Goal: Task Accomplishment & Management: Use online tool/utility

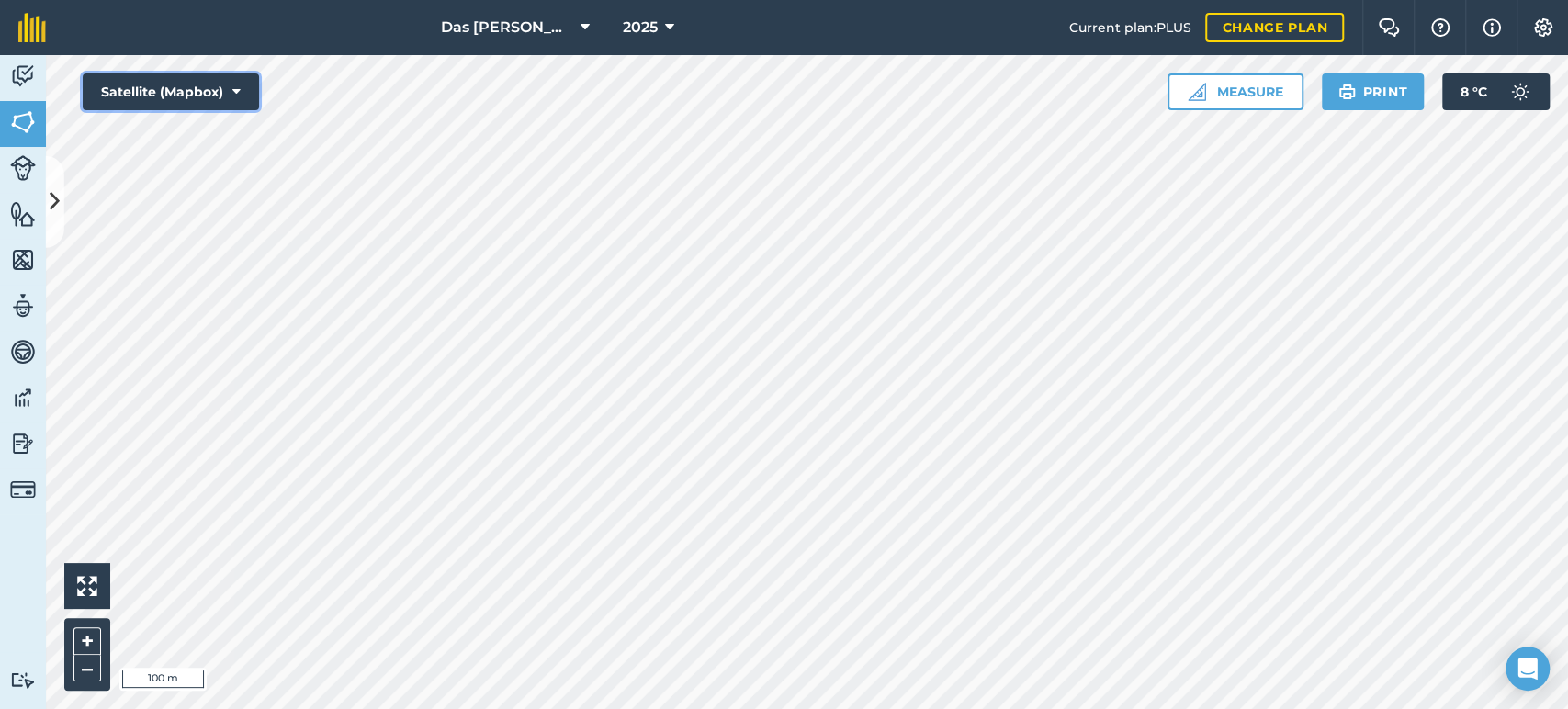
click at [160, 101] on button "Satellite (Mapbox)" at bounding box center [171, 91] width 176 height 36
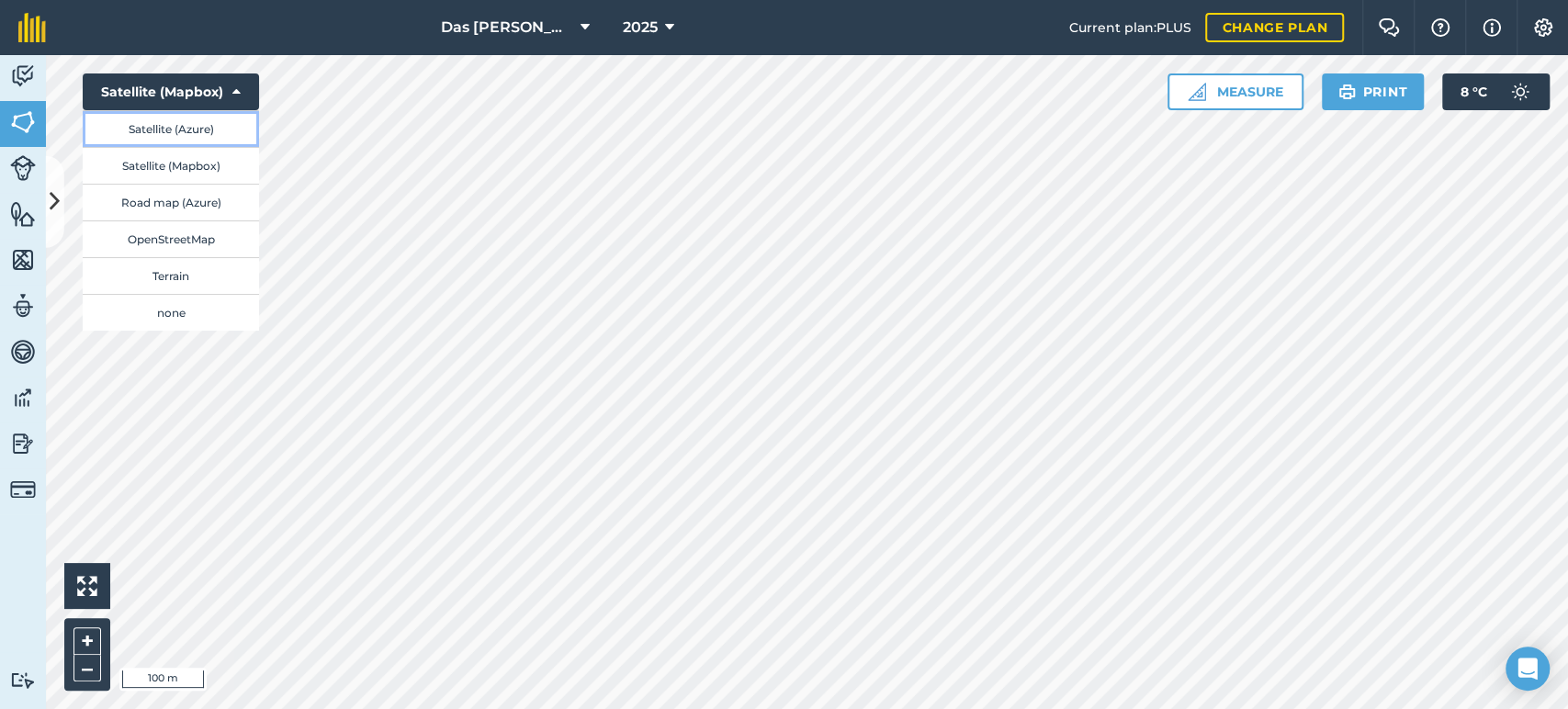
click at [220, 123] on button "Satellite (Azure)" at bounding box center [171, 128] width 176 height 36
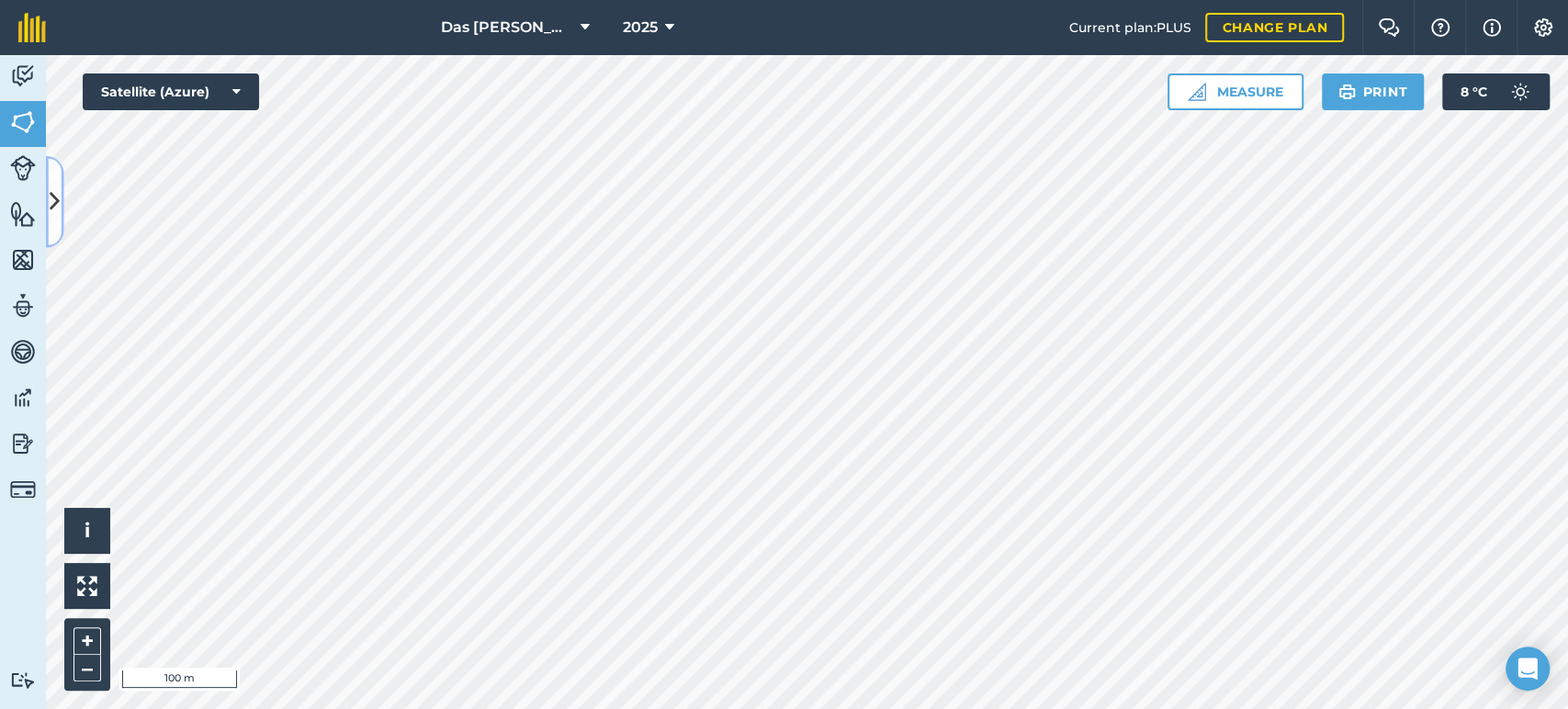
click at [63, 196] on button at bounding box center [55, 202] width 19 height 92
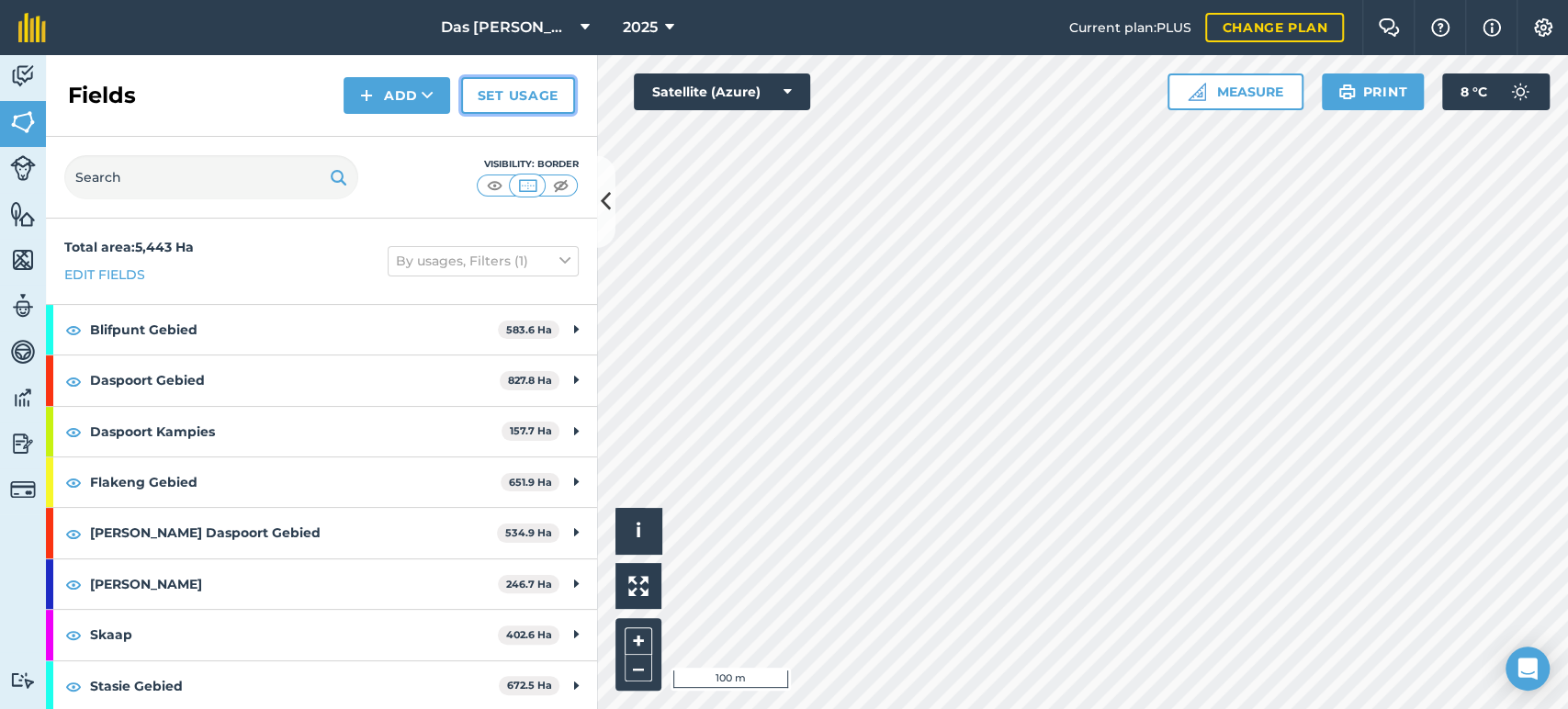
click at [507, 102] on link "Set usage" at bounding box center [518, 95] width 114 height 36
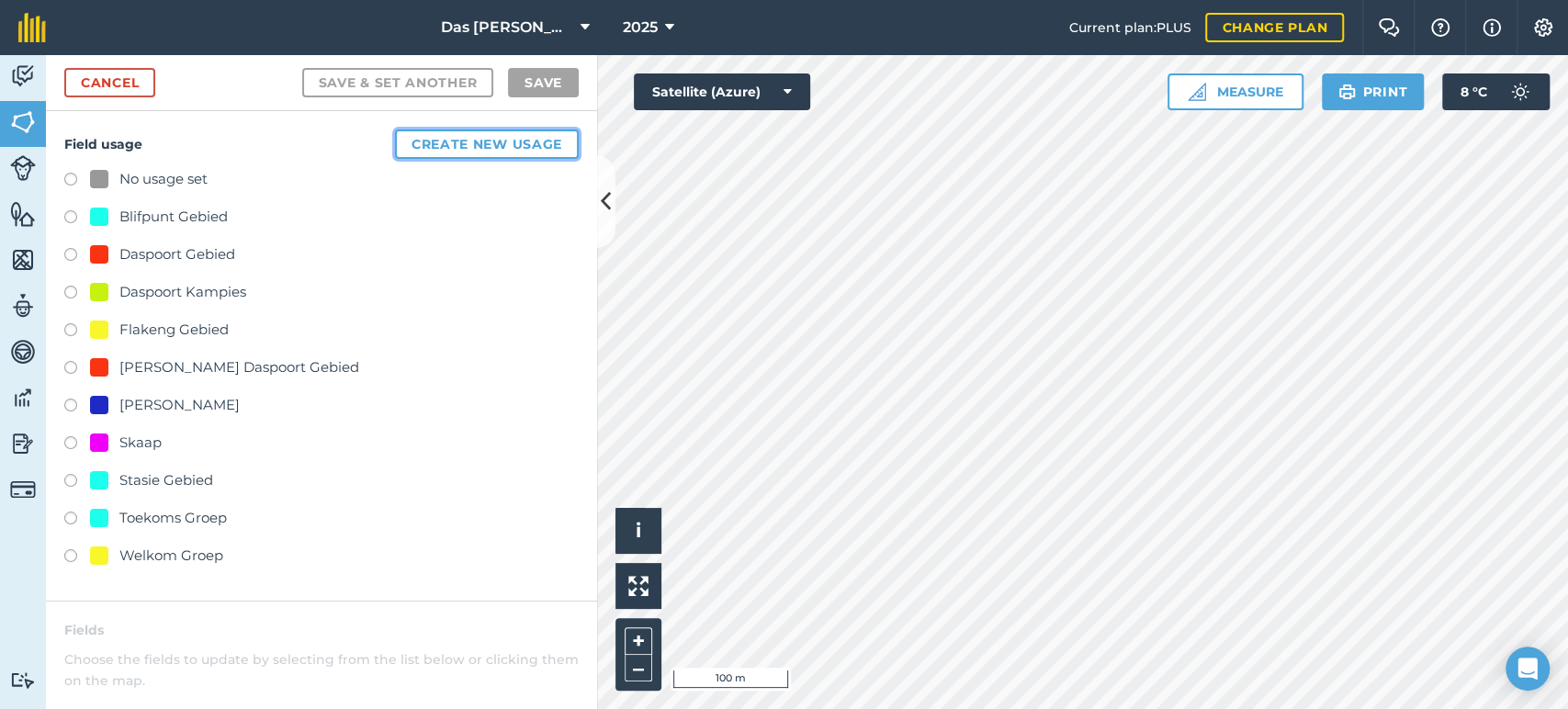
click at [419, 145] on button "Create new usage" at bounding box center [487, 144] width 184 height 30
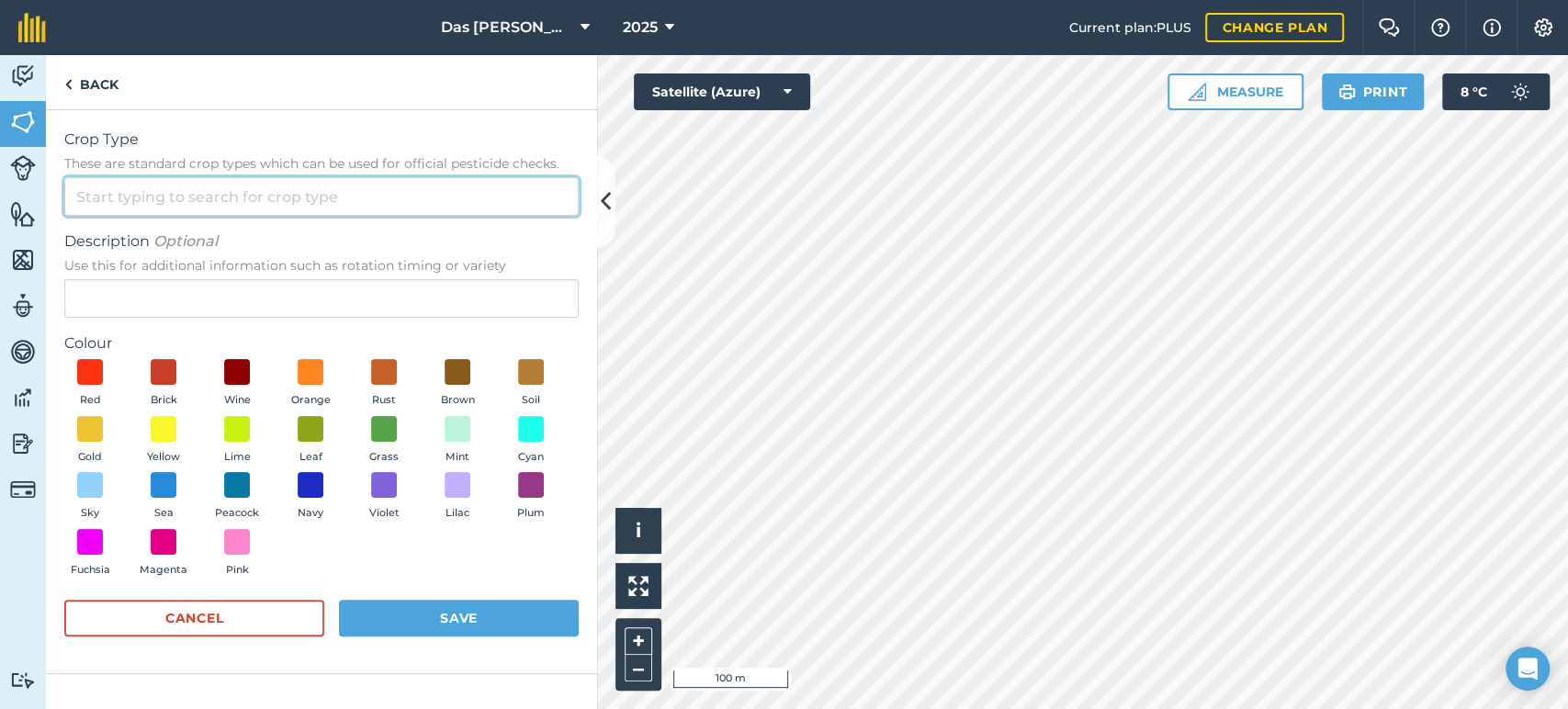
click at [478, 203] on input "Crop Type These are standard crop types which can be used for official pesticid…" at bounding box center [322, 196] width 515 height 38
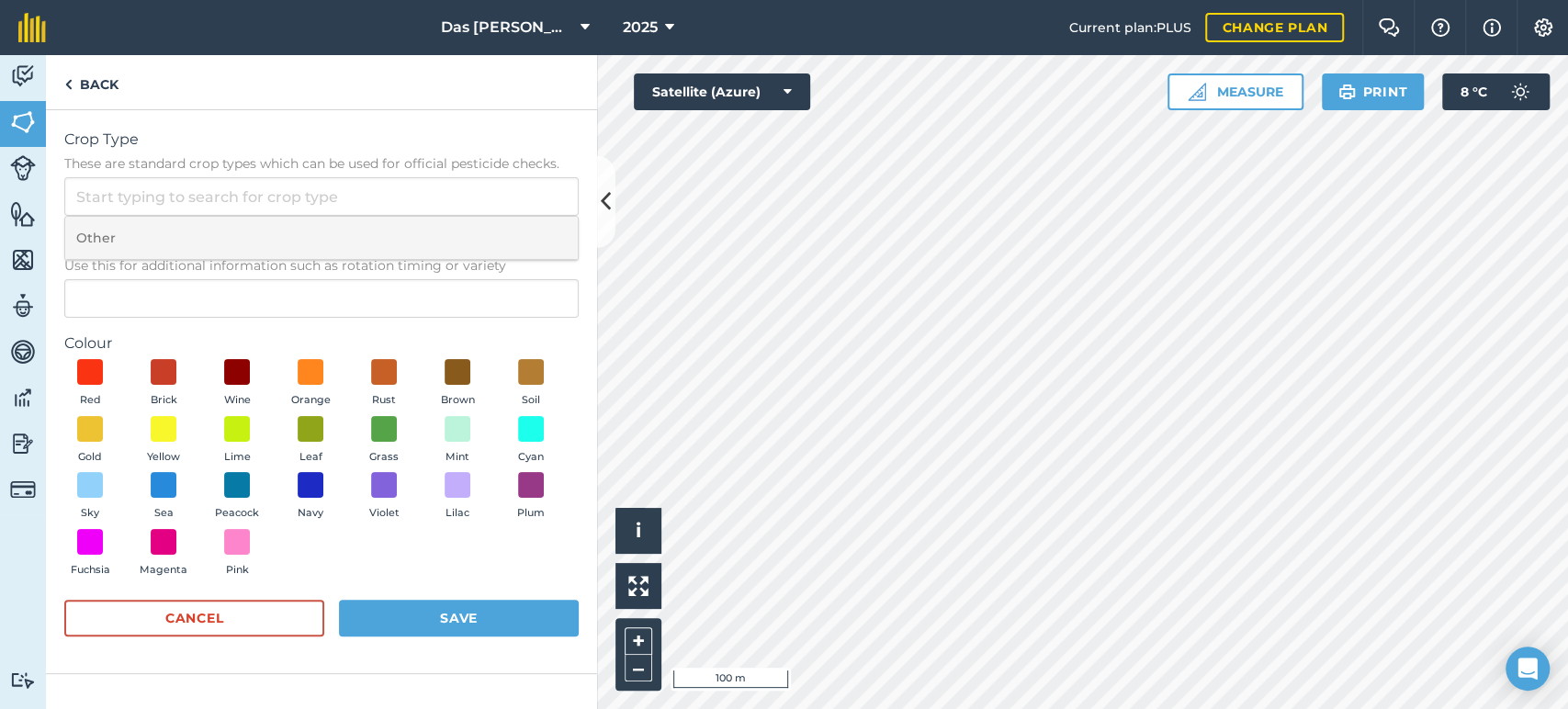
click at [232, 242] on li "Other" at bounding box center [322, 239] width 513 height 43
type input "Other"
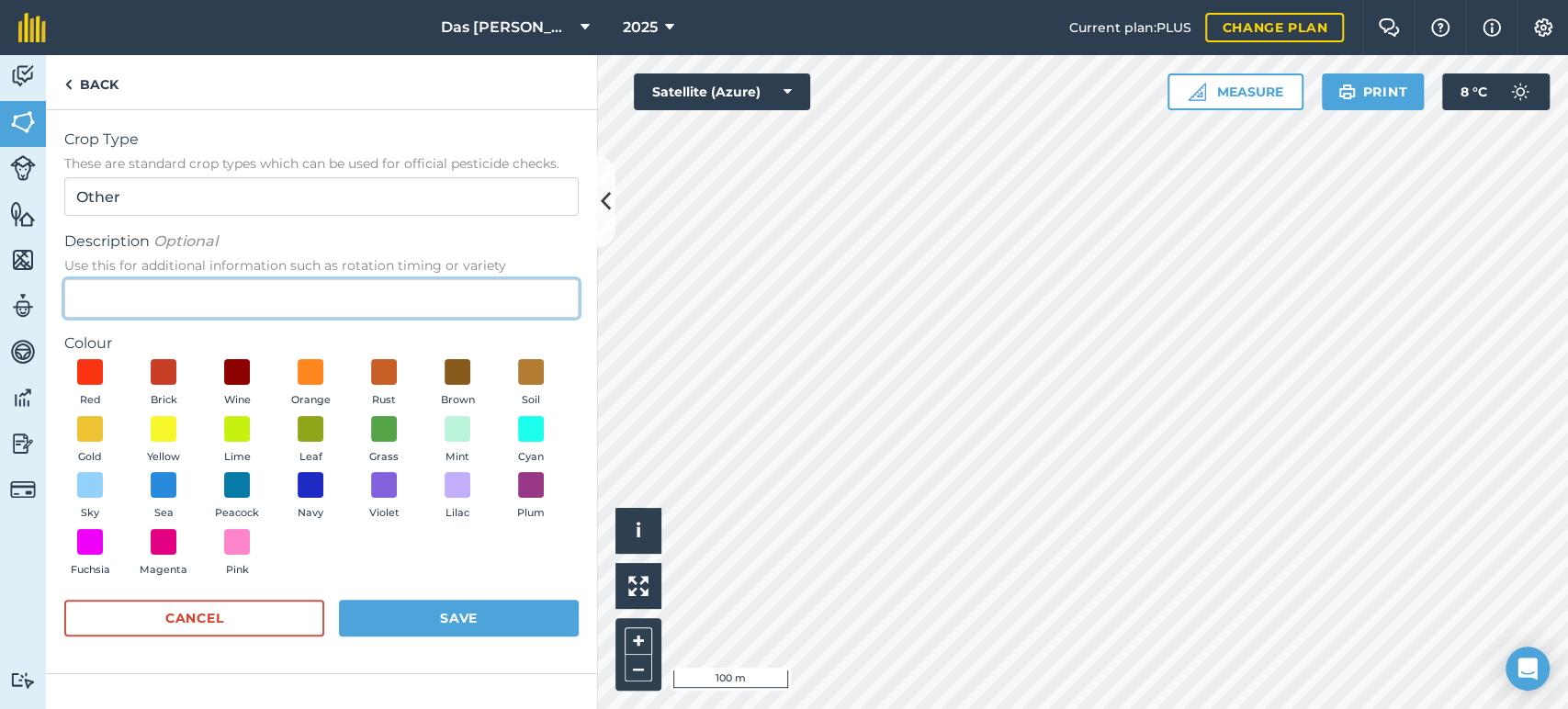
click at [168, 285] on input "Description Optional Use this for additional information such as rotation timin…" at bounding box center [322, 298] width 515 height 38
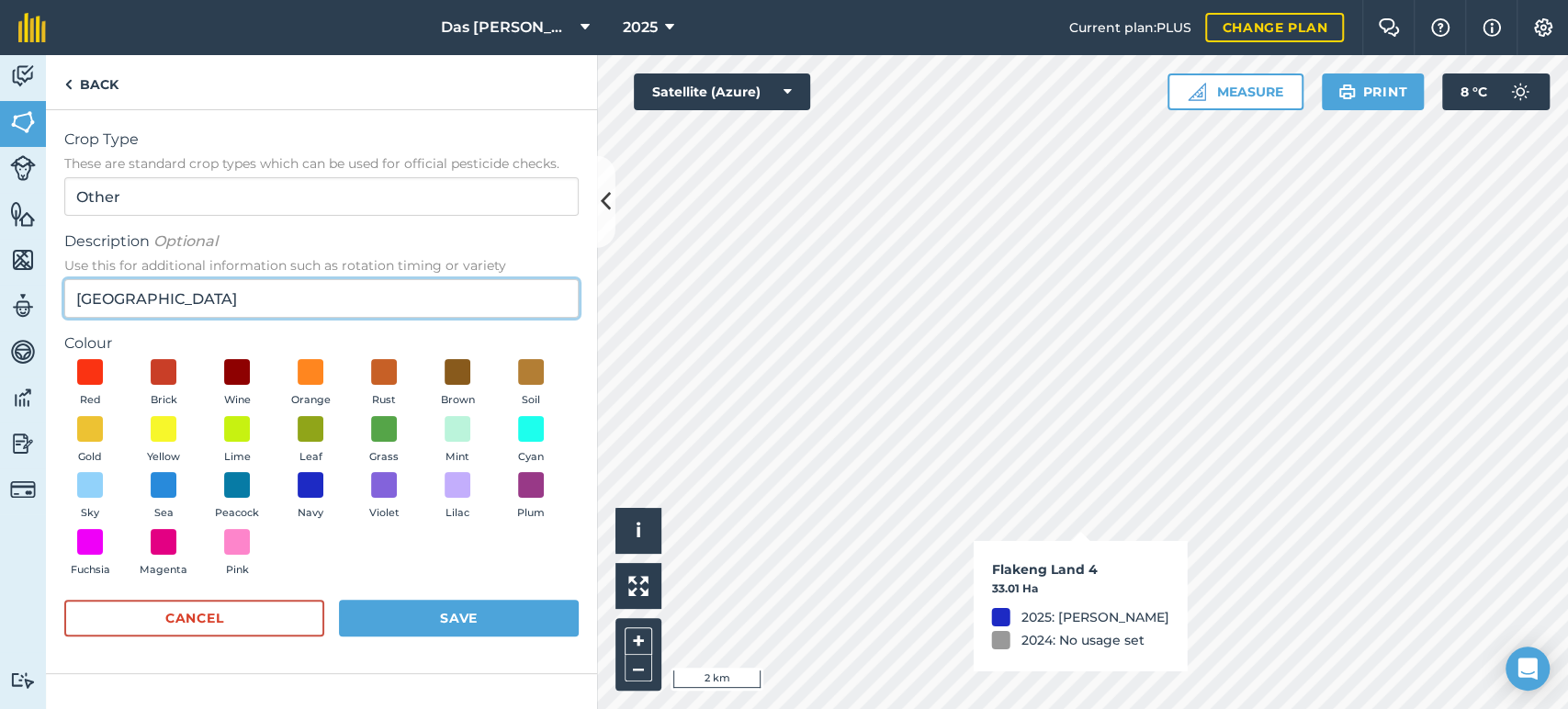
type input "[GEOGRAPHIC_DATA]"
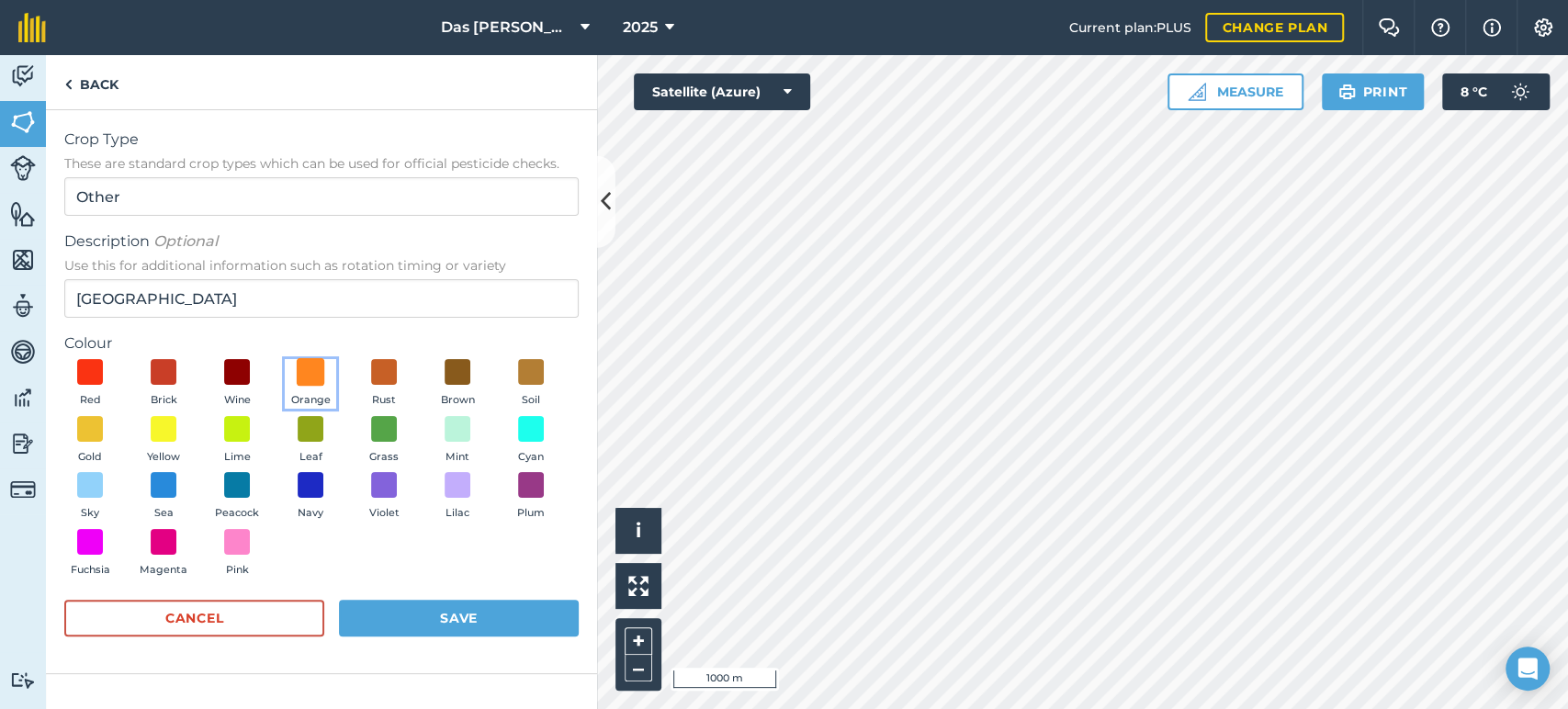
click at [321, 373] on span at bounding box center [310, 372] width 29 height 29
click at [530, 605] on button "Save" at bounding box center [459, 618] width 240 height 36
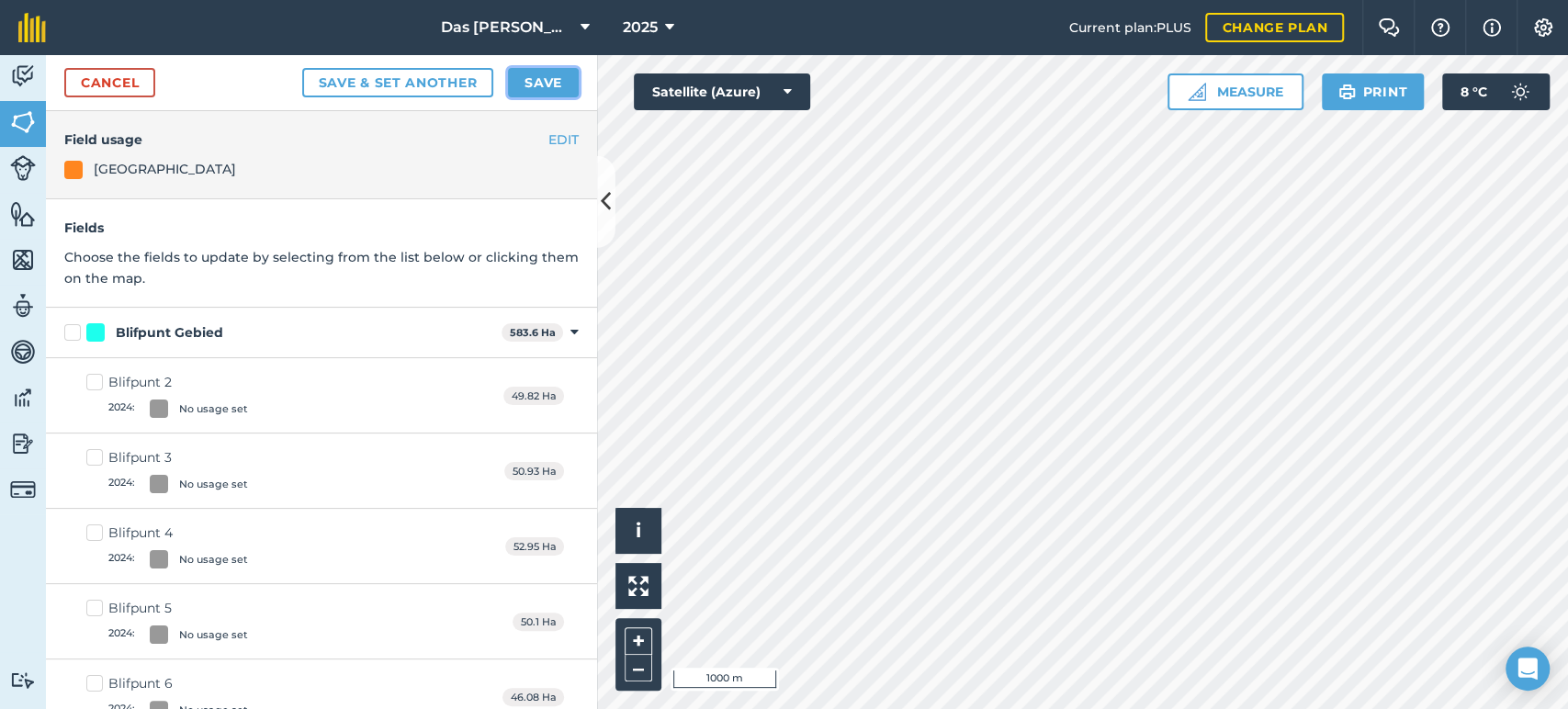
click at [537, 74] on button "Save" at bounding box center [543, 83] width 71 height 30
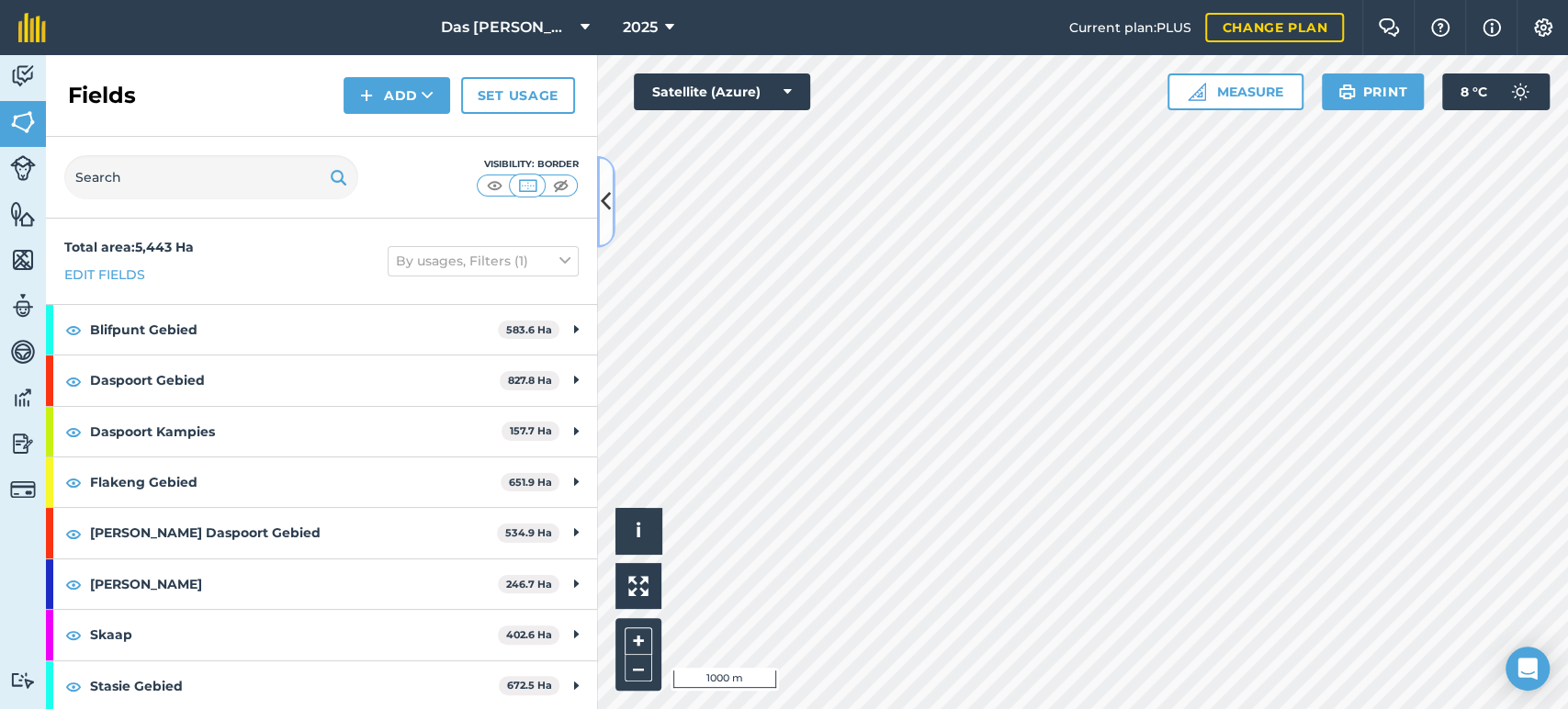
click at [611, 198] on button at bounding box center [607, 202] width 19 height 92
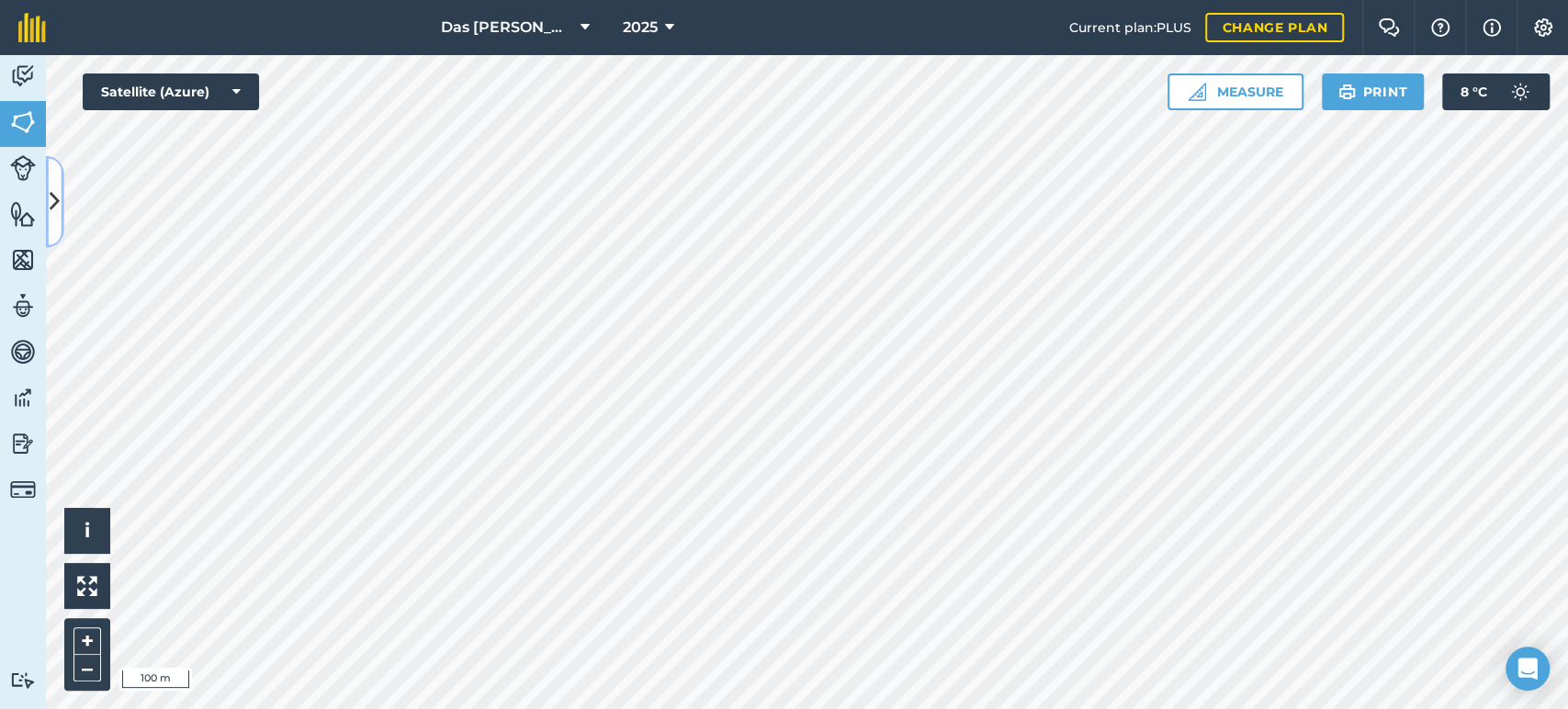
click at [53, 190] on icon at bounding box center [54, 201] width 10 height 32
